Goal: Complete application form

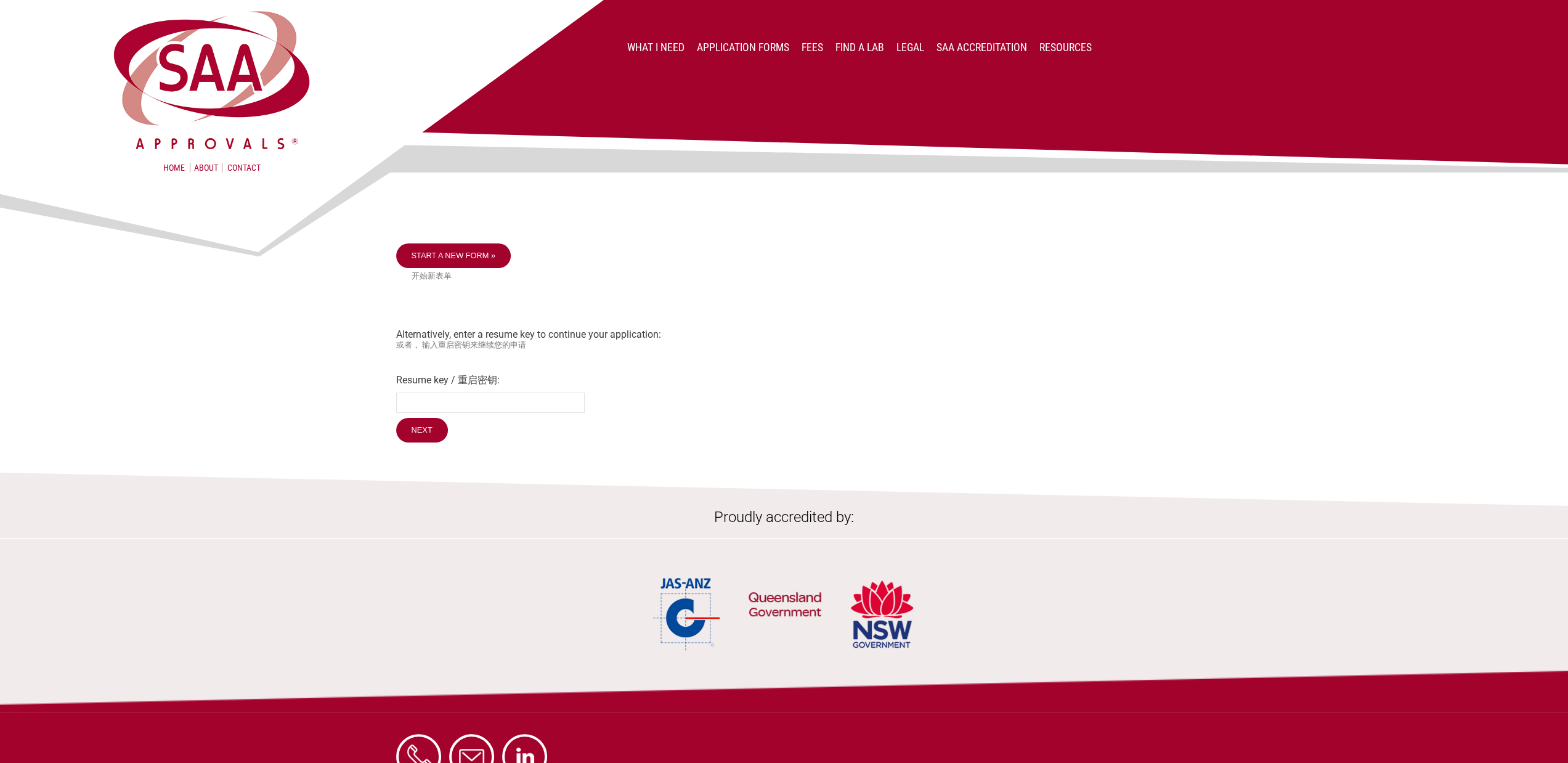
click at [459, 250] on img at bounding box center [784, 131] width 1568 height 263
click at [435, 257] on img at bounding box center [784, 131] width 1568 height 263
click at [429, 262] on img at bounding box center [784, 131] width 1568 height 263
click at [422, 265] on link "Start a new form »" at bounding box center [454, 255] width 115 height 24
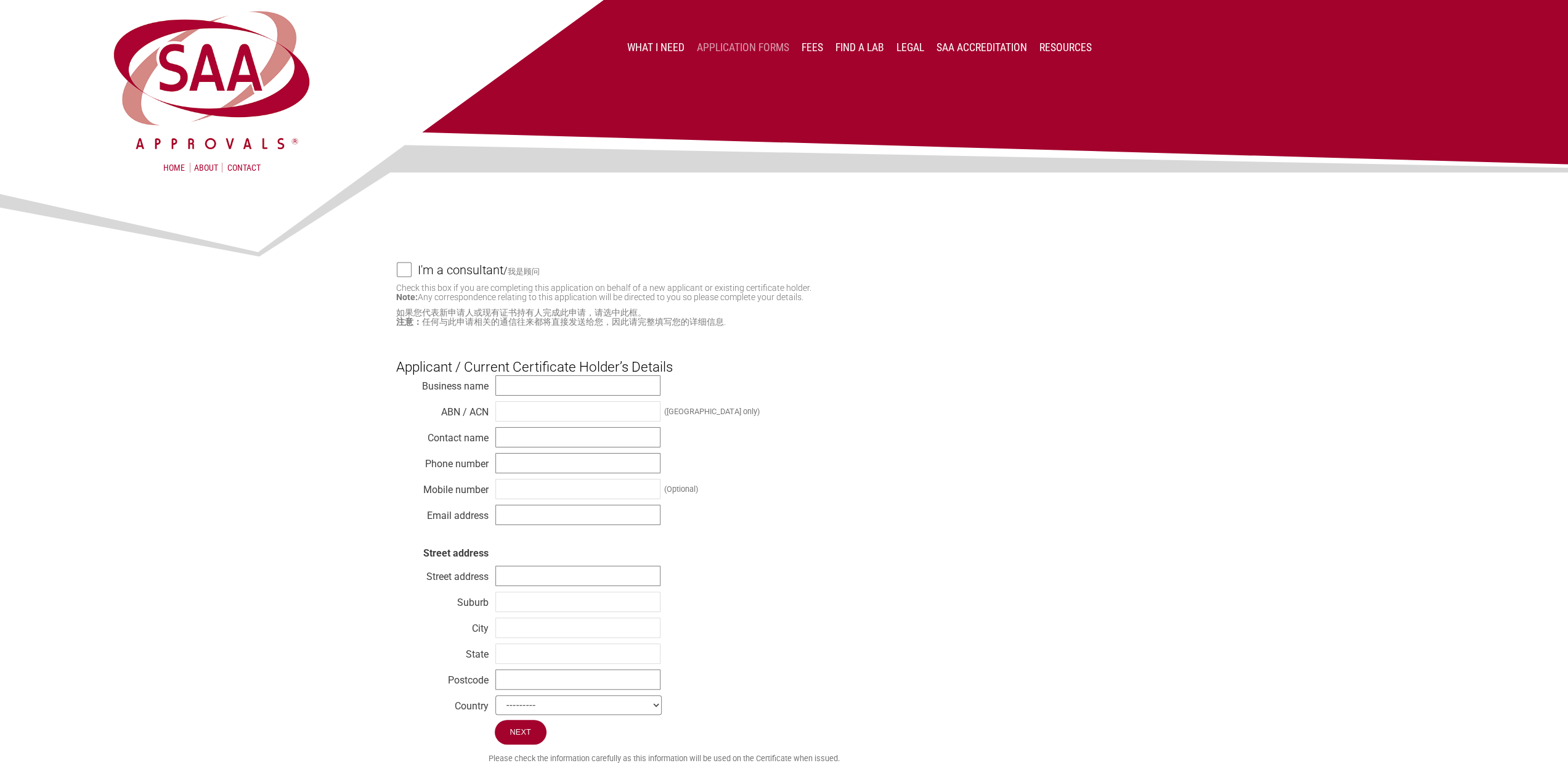
click at [736, 42] on link "Application Forms" at bounding box center [744, 48] width 93 height 13
